Goal: Task Accomplishment & Management: Manage account settings

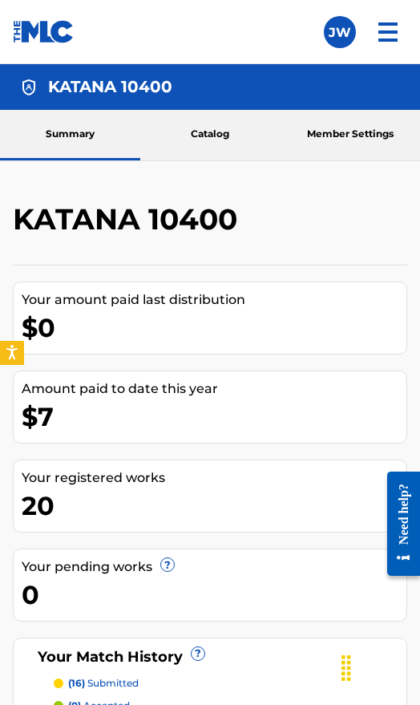
click at [321, 131] on link "Member Settings" at bounding box center [350, 135] width 140 height 51
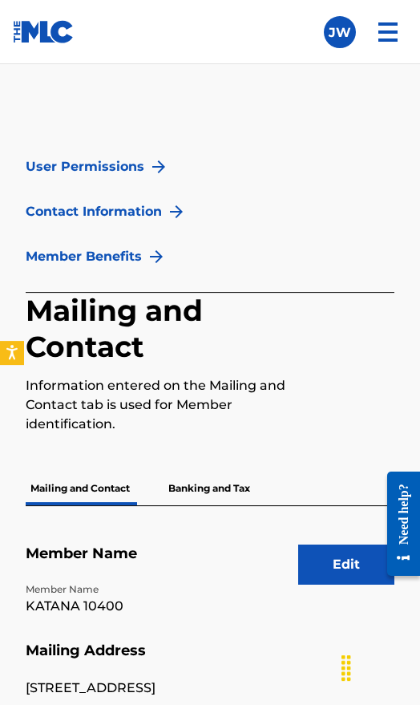
scroll to position [158, 0]
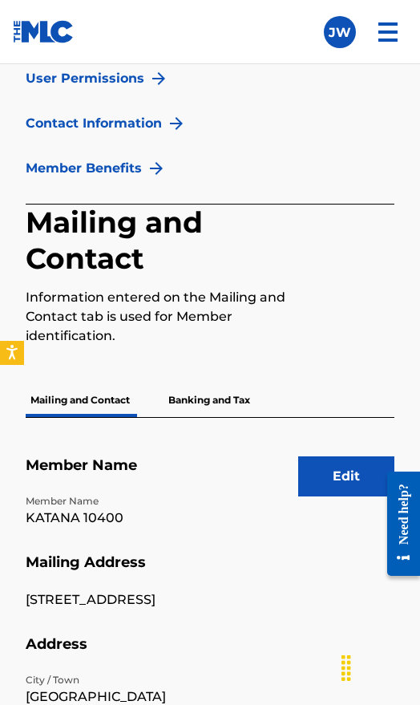
click at [231, 415] on p "Banking and Tax" at bounding box center [209, 400] width 91 height 34
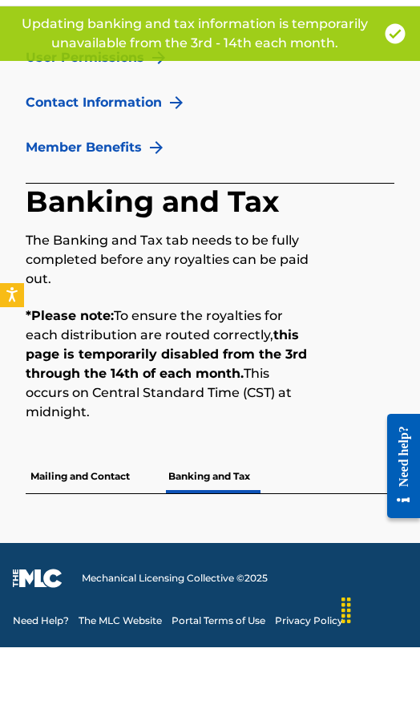
scroll to position [121, 0]
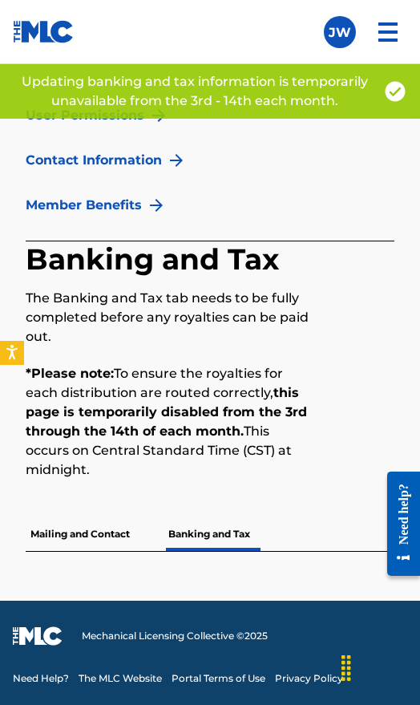
click at [124, 533] on p "Mailing and Contact" at bounding box center [80, 534] width 109 height 34
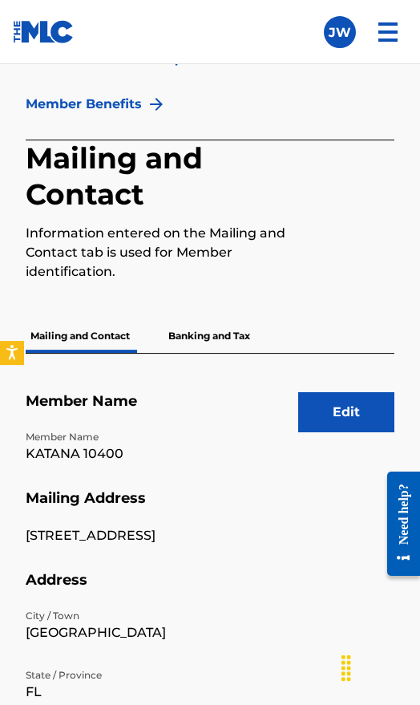
click at [352, 34] on label at bounding box center [340, 32] width 32 height 32
click at [340, 32] on input "[PERSON_NAME] [PERSON_NAME] [EMAIL_ADDRESS][DOMAIN_NAME] Notification Preferenc…" at bounding box center [340, 32] width 0 height 0
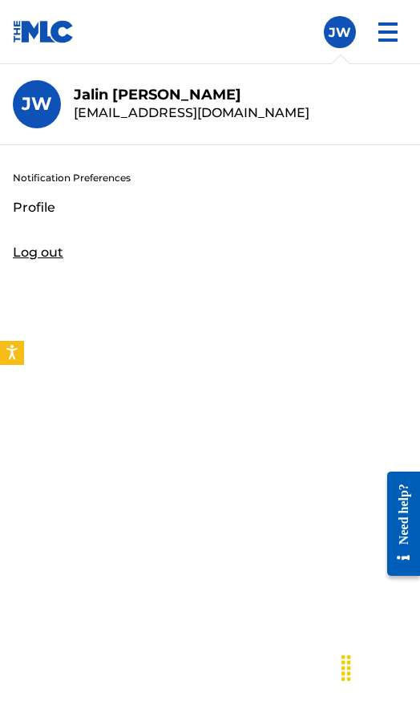
click at [350, 38] on div "[PERSON_NAME] [PERSON_NAME] [PERSON_NAME] [EMAIL_ADDRESS][DOMAIN_NAME] Notifica…" at bounding box center [340, 32] width 32 height 32
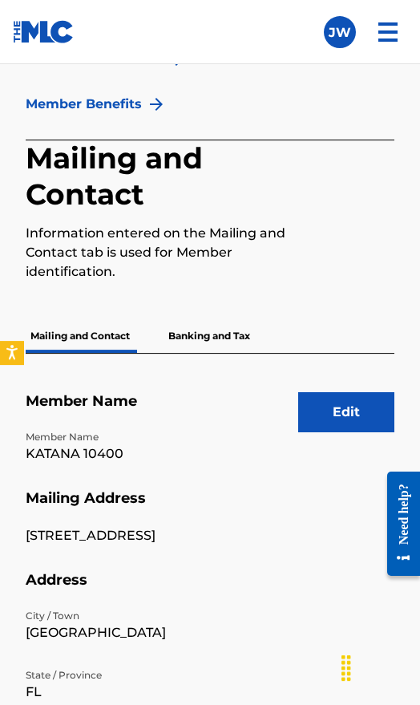
click at [352, 27] on label at bounding box center [340, 32] width 32 height 32
click at [340, 32] on input "[PERSON_NAME] [PERSON_NAME] [EMAIL_ADDRESS][DOMAIN_NAME] Notification Preferenc…" at bounding box center [340, 32] width 0 height 0
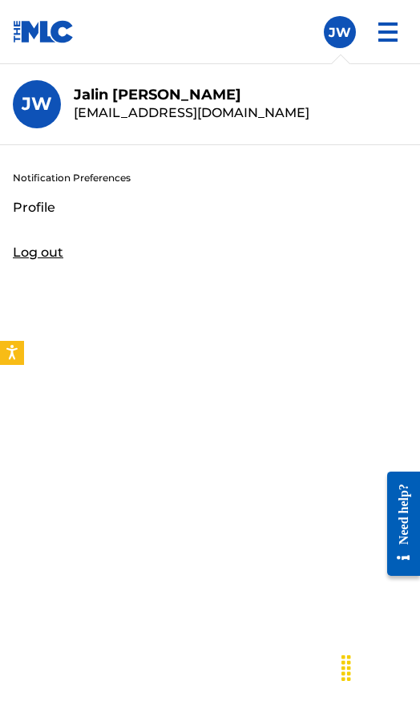
click at [385, 22] on img at bounding box center [388, 32] width 38 height 38
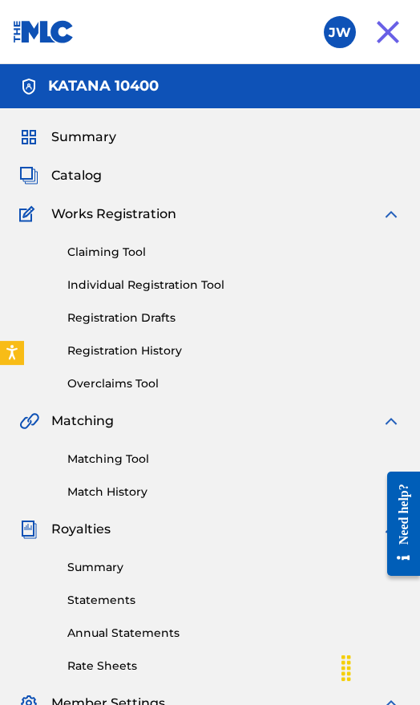
scroll to position [2, 0]
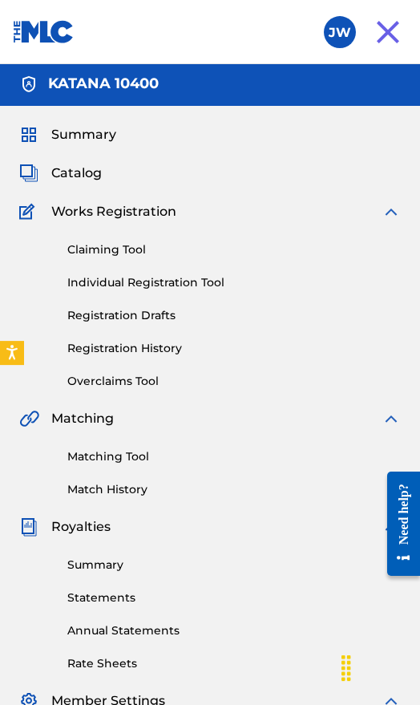
click at [147, 127] on div "Summary" at bounding box center [210, 134] width 382 height 19
click at [127, 127] on div "Summary" at bounding box center [210, 134] width 382 height 19
click at [119, 120] on div "Summary Catalog Works Registration Claiming Tool Individual Registration Tool R…" at bounding box center [210, 502] width 420 height 792
click at [94, 132] on span "Summary" at bounding box center [83, 134] width 65 height 19
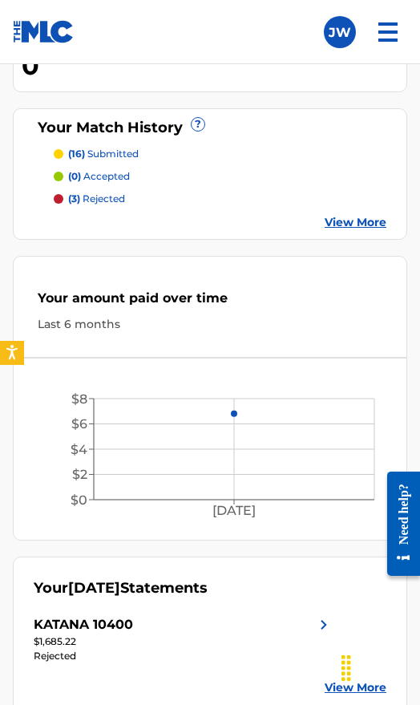
scroll to position [570, 0]
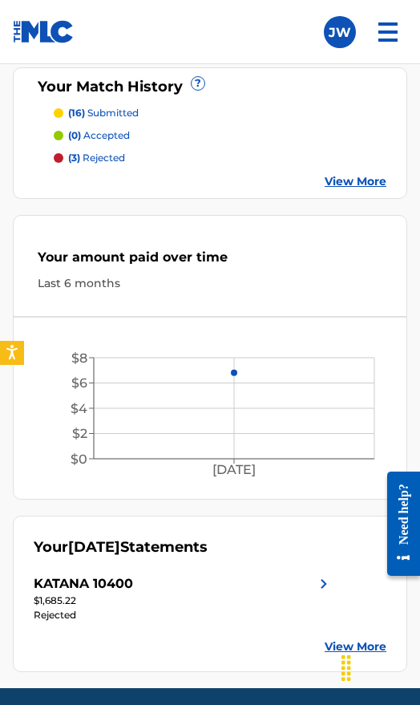
click at [347, 651] on link "View More" at bounding box center [356, 646] width 62 height 17
